Goal: Obtain resource: Download file/media

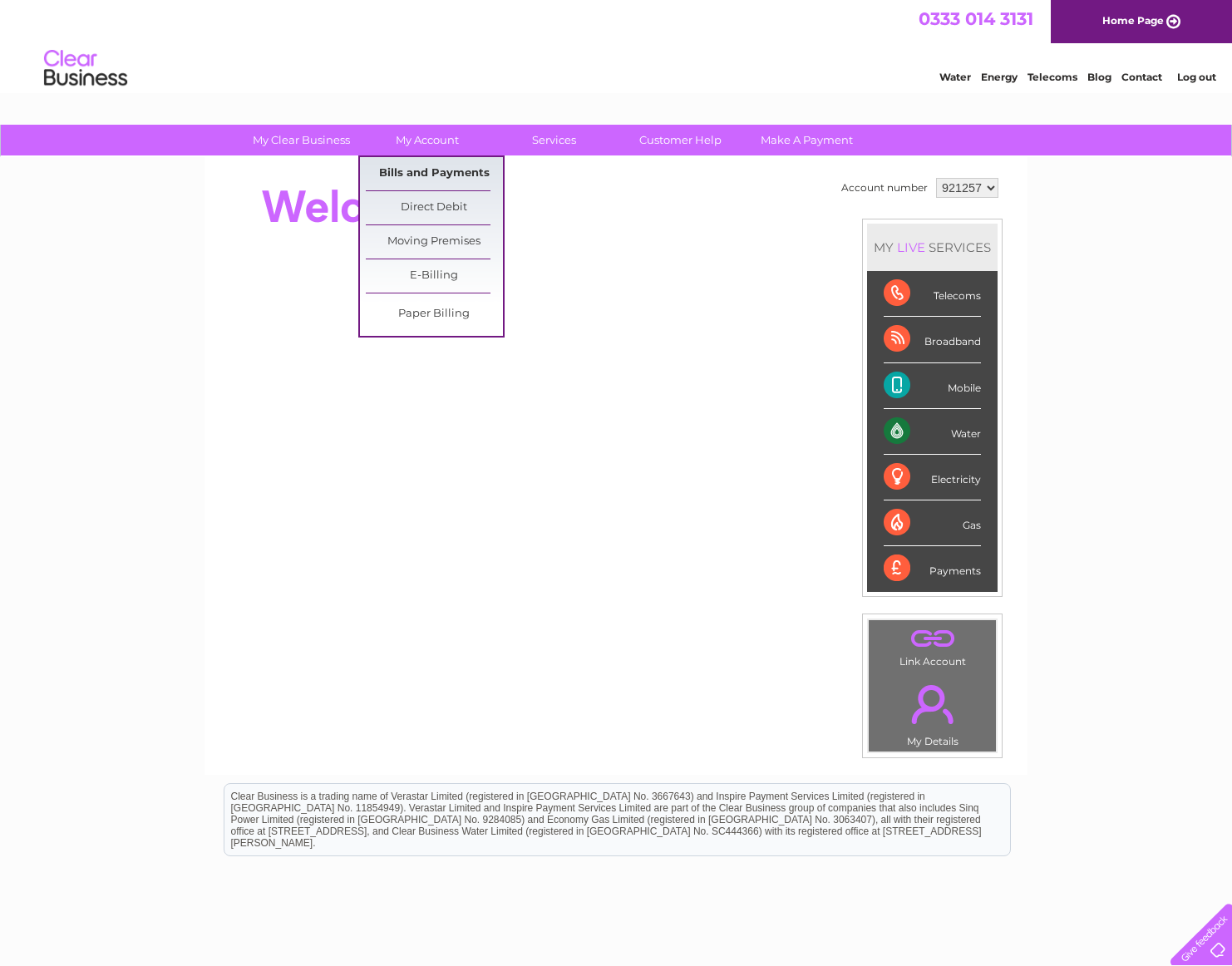
click at [424, 169] on link "Bills and Payments" at bounding box center [434, 173] width 137 height 33
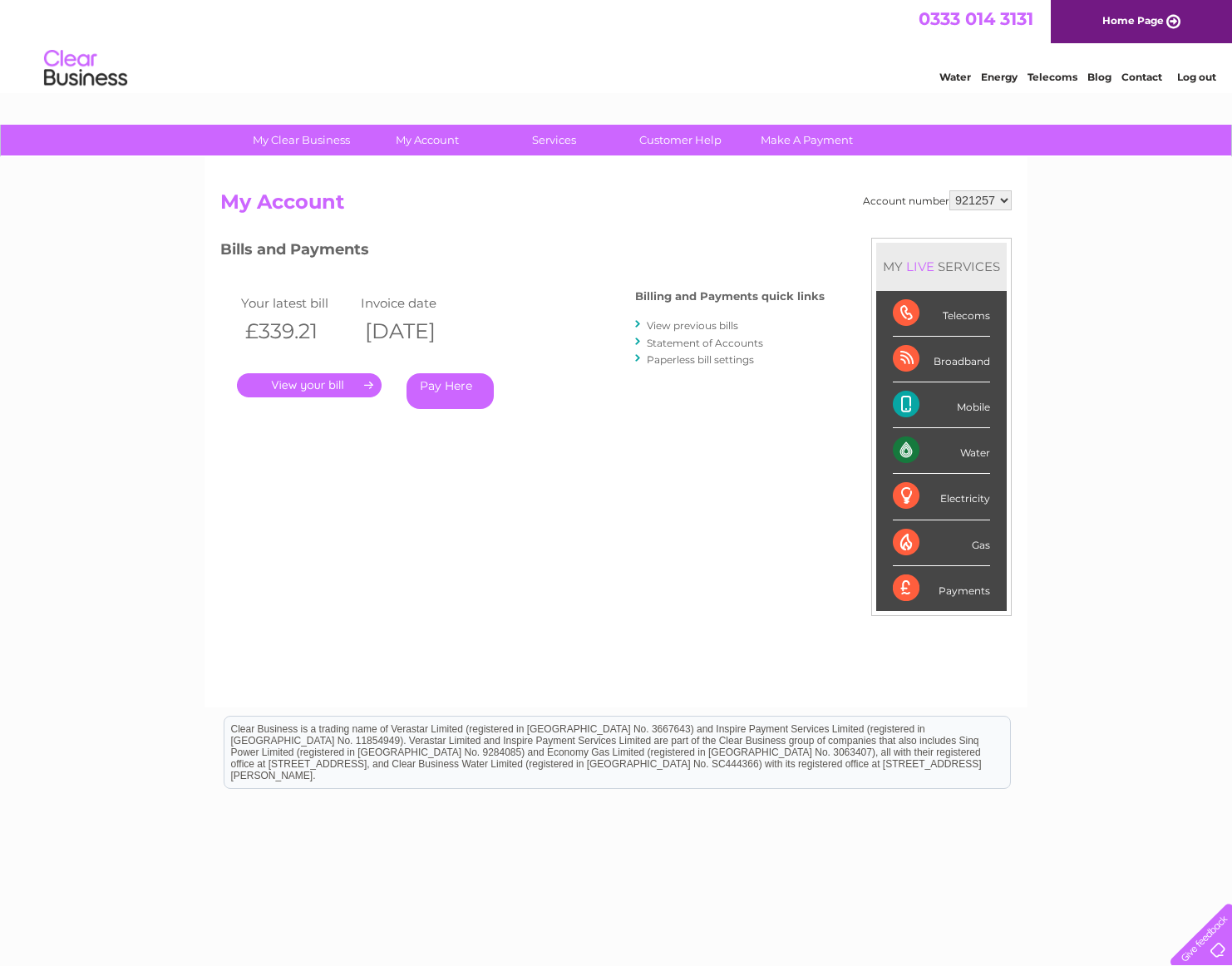
click at [705, 324] on link "View previous bills" at bounding box center [692, 325] width 91 height 12
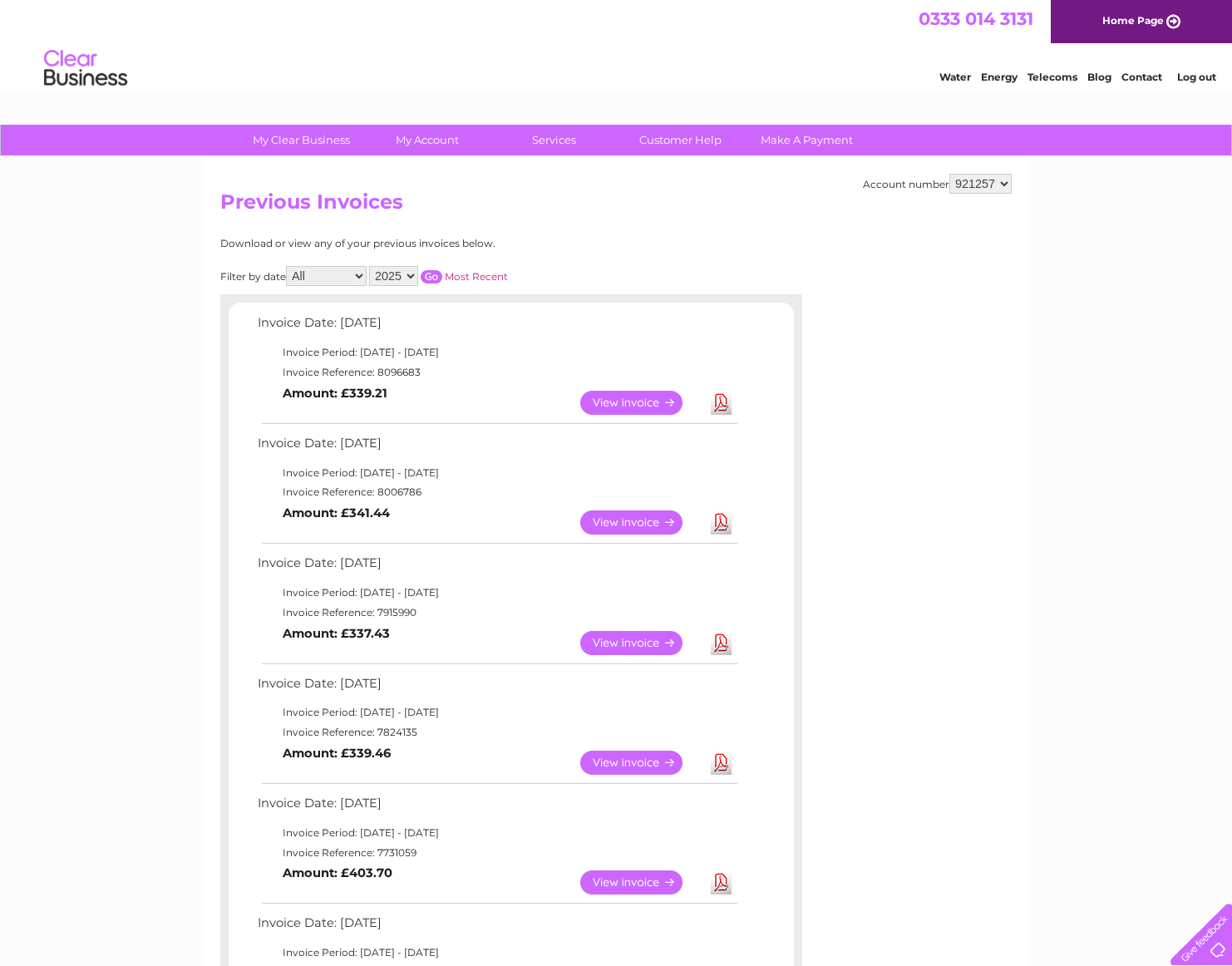
click at [665, 512] on link "View" at bounding box center [641, 522] width 122 height 24
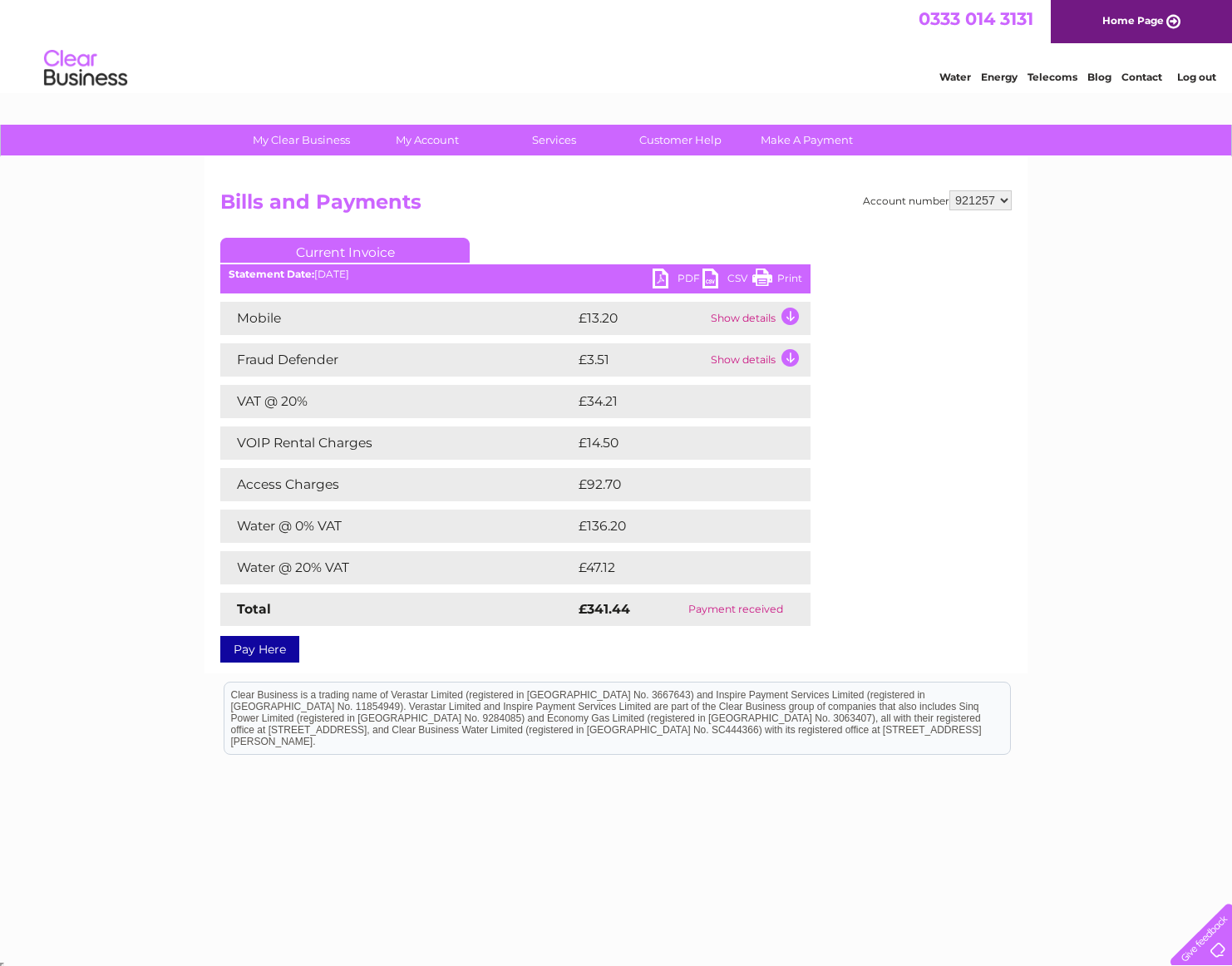
click at [686, 278] on link "PDF" at bounding box center [678, 280] width 50 height 24
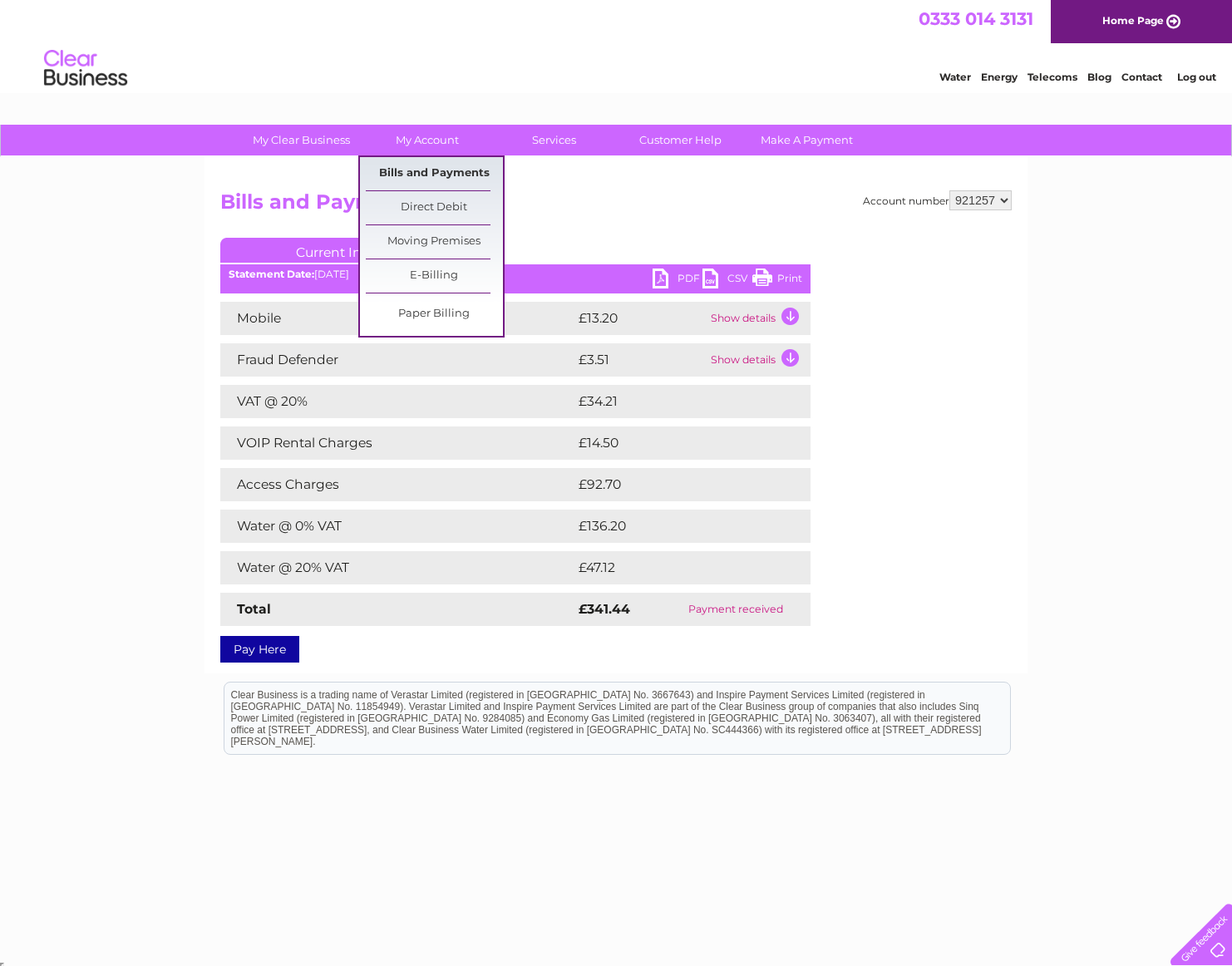
click at [433, 166] on link "Bills and Payments" at bounding box center [434, 173] width 137 height 33
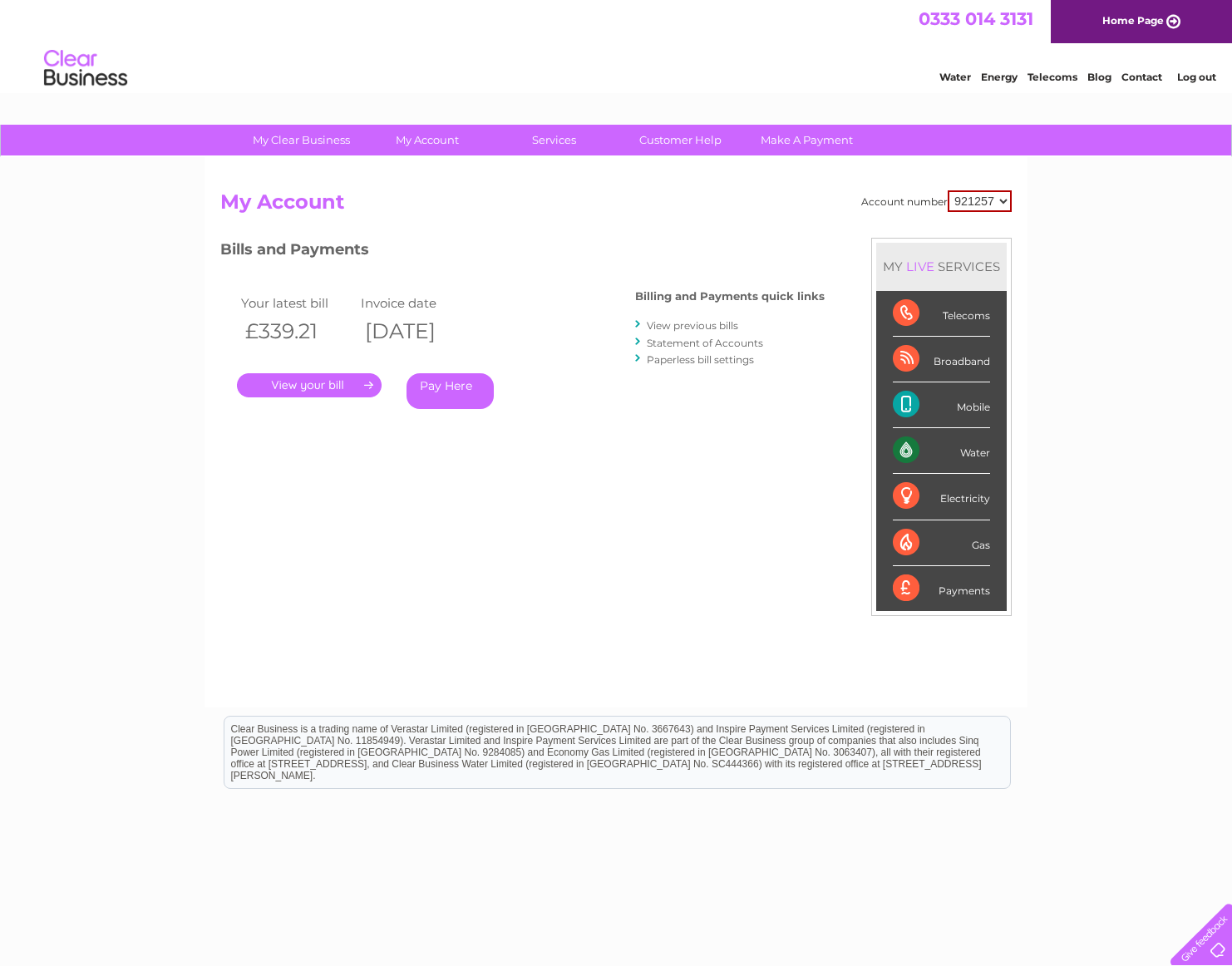
click at [364, 377] on link "." at bounding box center [309, 385] width 145 height 24
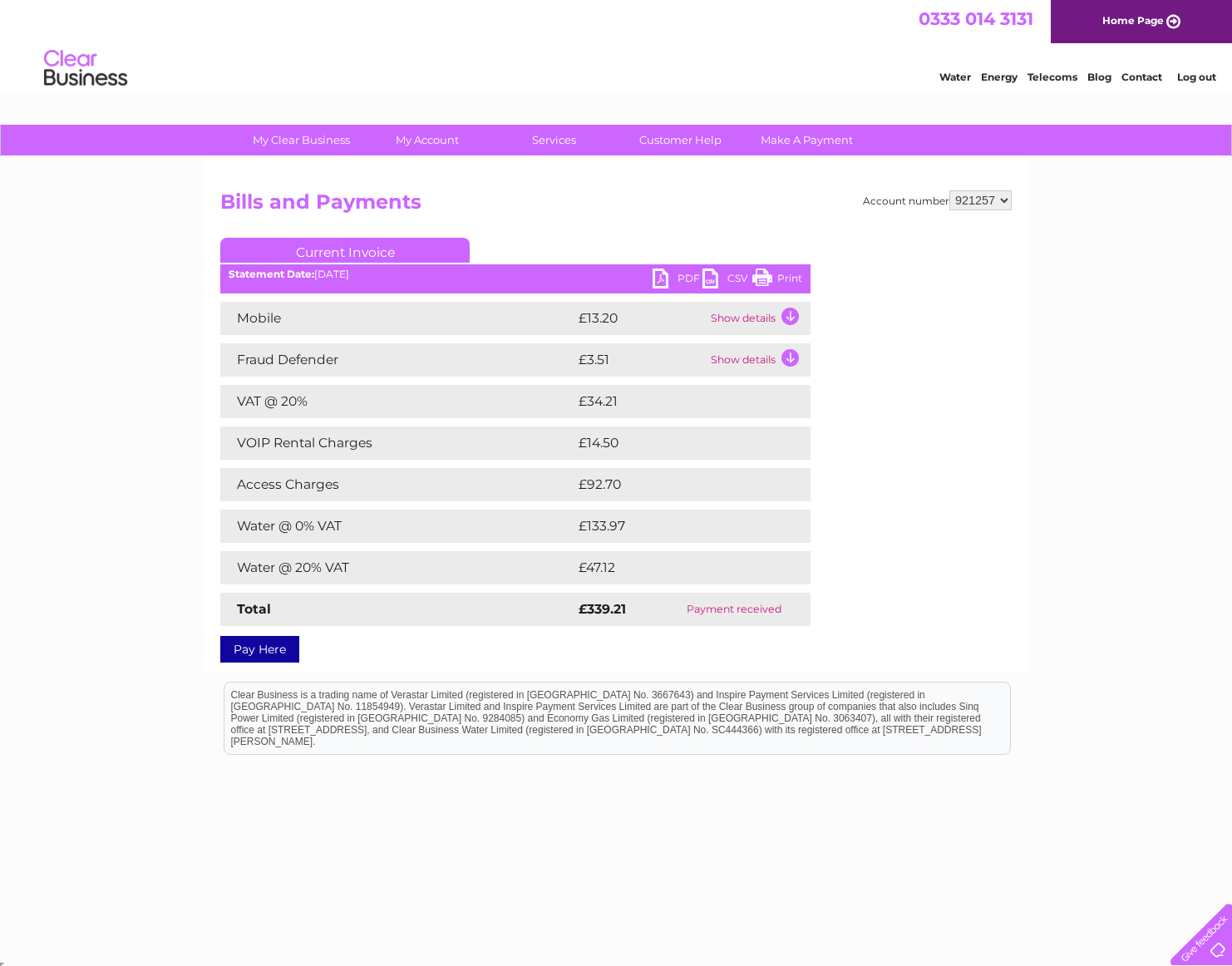
click at [687, 277] on link "PDF" at bounding box center [678, 280] width 50 height 24
